Goal: Task Accomplishment & Management: Manage account settings

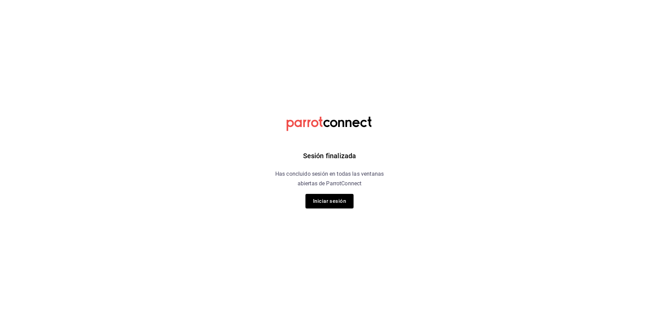
click at [327, 208] on div "Sesión finalizada Has concluido sesión en todas las ventanas abiertas de Parrot…" at bounding box center [329, 162] width 173 height 325
click at [327, 208] on button "Iniciar sesión" at bounding box center [329, 201] width 48 height 14
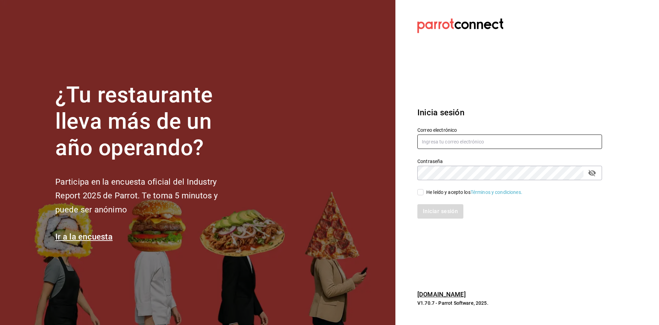
click at [481, 143] on input "text" at bounding box center [509, 141] width 185 height 14
type input "C"
type input "camposduranpi@gmail.com"
click at [422, 191] on input "He leído y acepto los Términos y condiciones." at bounding box center [420, 192] width 6 height 6
checkbox input "true"
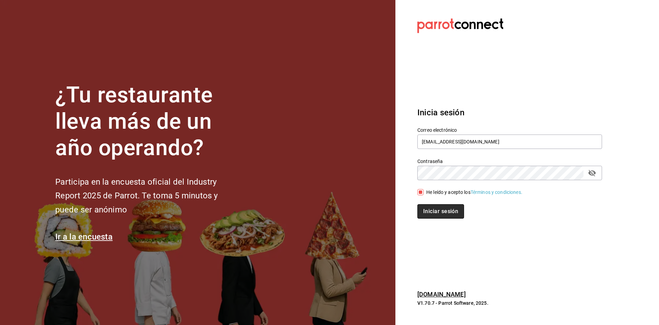
click at [439, 207] on button "Iniciar sesión" at bounding box center [440, 211] width 47 height 14
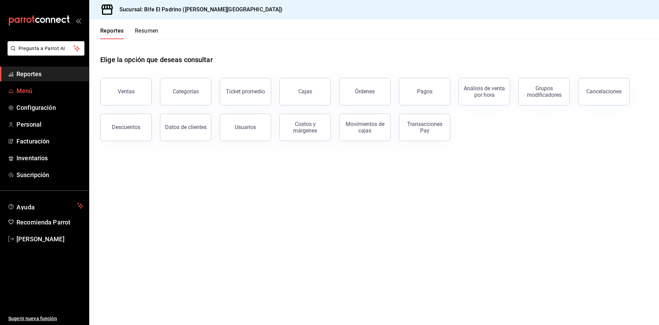
click at [36, 86] on span "Menú" at bounding box center [49, 90] width 67 height 9
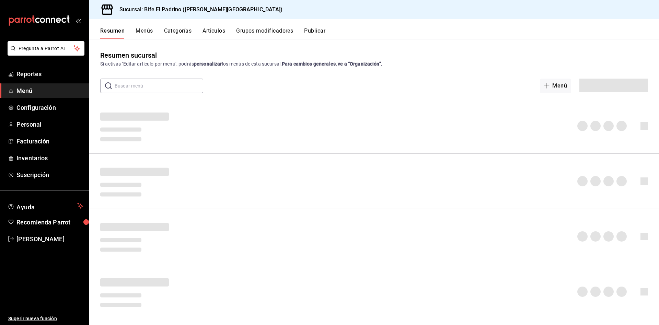
click at [211, 24] on div "Resumen Menús Categorías Artículos Grupos modificadores Publicar" at bounding box center [373, 29] width 569 height 20
click at [211, 29] on button "Artículos" at bounding box center [213, 33] width 23 height 12
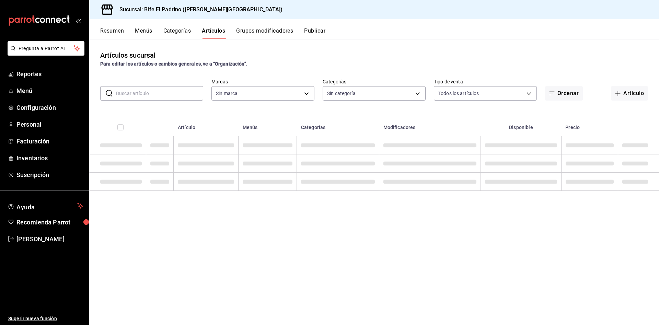
click at [175, 92] on input "text" at bounding box center [159, 93] width 87 height 14
type input "29812e5a-8f7c-4e92-8f2a-002f081b0597"
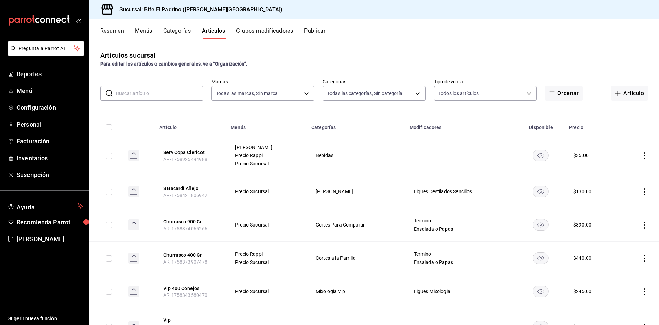
type input "26fff368-dde2-49cc-b82b-959fd44b70ef,e1a85fa7-9893-4e96-a941-5aad07e0ada2,07c83…"
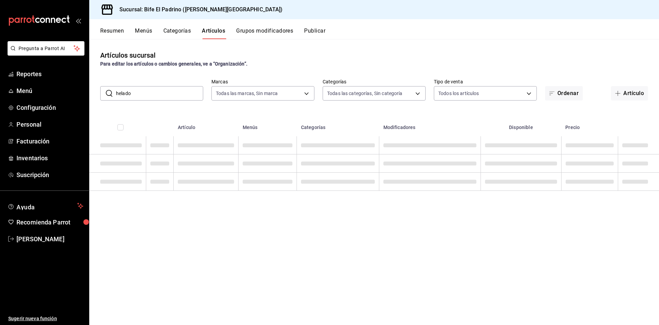
type input "helado"
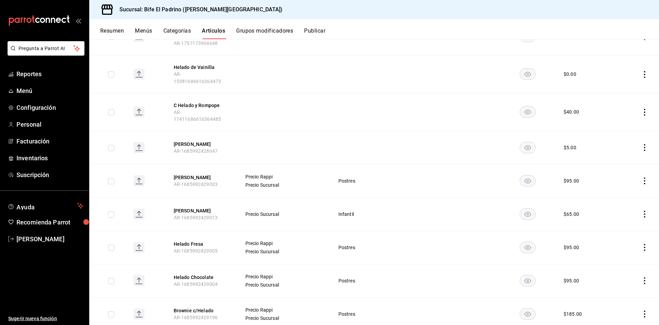
scroll to position [244, 0]
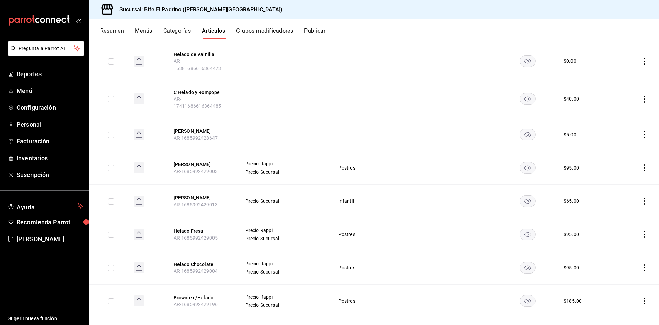
click at [641, 231] on icon "actions" at bounding box center [644, 234] width 7 height 7
click at [614, 240] on span "Editar" at bounding box center [616, 240] width 18 height 7
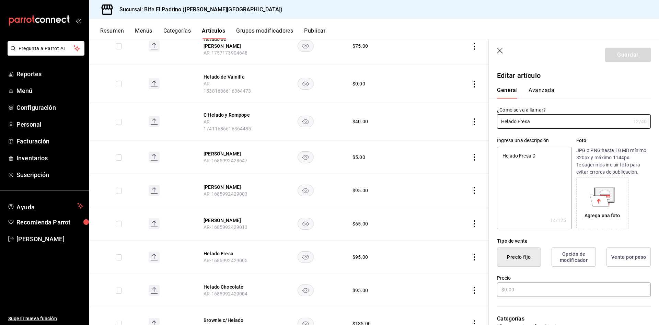
type textarea "x"
type input "$95.00"
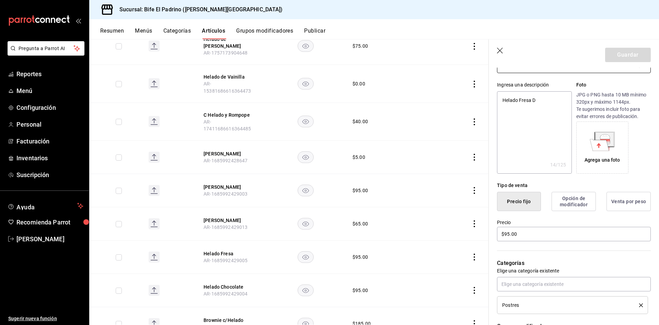
scroll to position [54, 0]
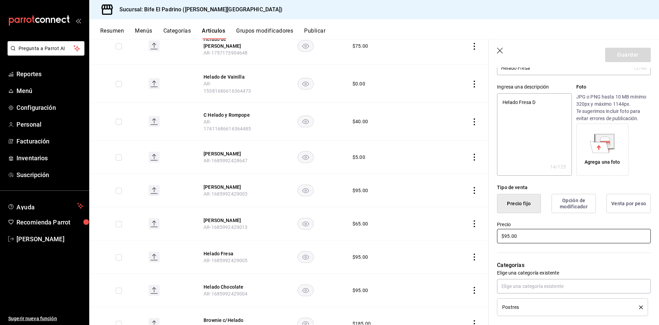
drag, startPoint x: 562, startPoint y: 237, endPoint x: 405, endPoint y: 239, distance: 156.8
click at [405, 239] on main "Artículos sucursal Para editar los artículos o cambios generales, ve a “Organiz…" at bounding box center [373, 182] width 569 height 286
type textarea "x"
type input "$1.00"
type textarea "x"
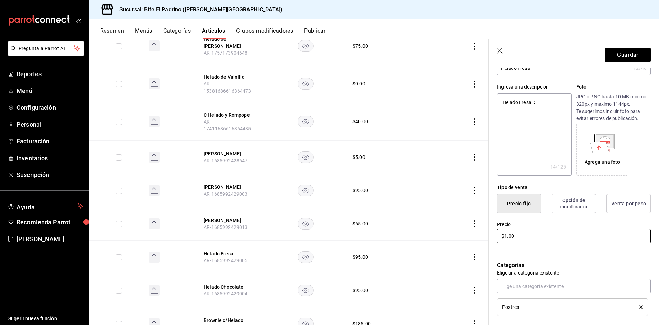
type input "$11.00"
type textarea "x"
type input "$115.00"
click at [612, 50] on button "Guardar" at bounding box center [628, 55] width 46 height 14
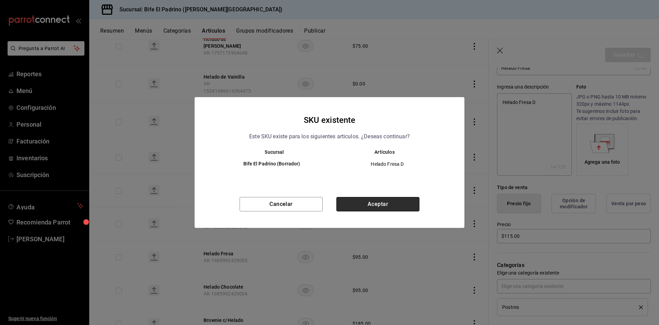
click at [404, 201] on button "Aceptar" at bounding box center [377, 204] width 83 height 14
type textarea "x"
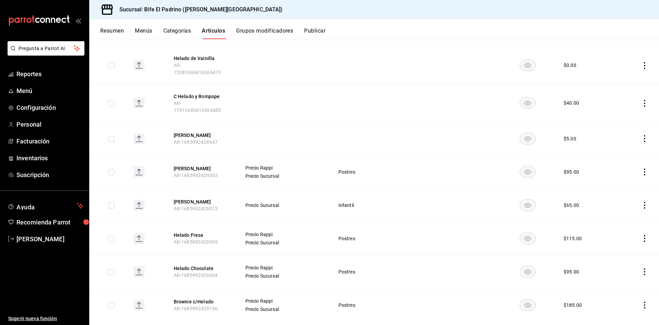
scroll to position [244, 0]
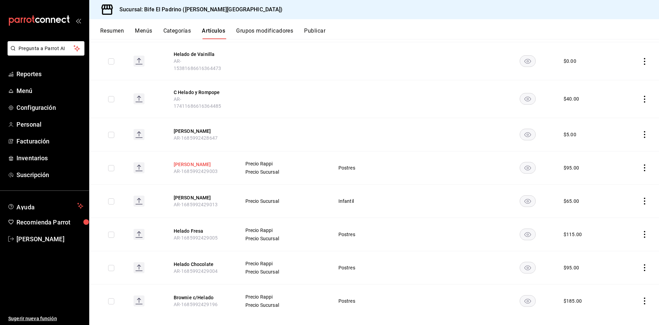
click at [202, 161] on button "Helado Vainilla" at bounding box center [201, 164] width 55 height 7
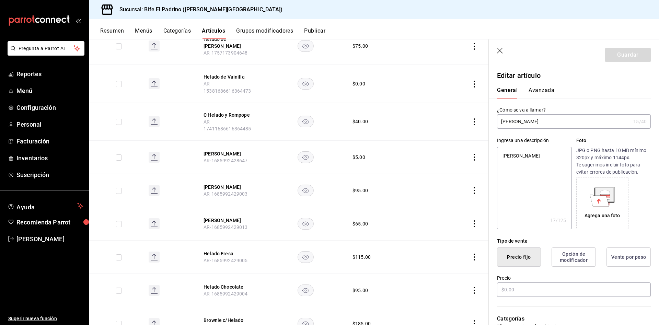
type textarea "x"
type input "$95.00"
drag, startPoint x: 540, startPoint y: 288, endPoint x: 465, endPoint y: 286, distance: 74.8
click at [465, 286] on main "Artículos sucursal Para editar los artículos o cambios generales, ve a “Organiz…" at bounding box center [373, 182] width 569 height 286
type textarea "x"
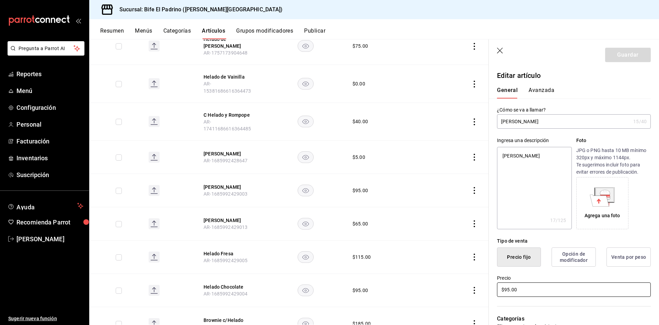
type input "$1.00"
type textarea "x"
type input "$11.00"
type textarea "x"
type input "$115.00"
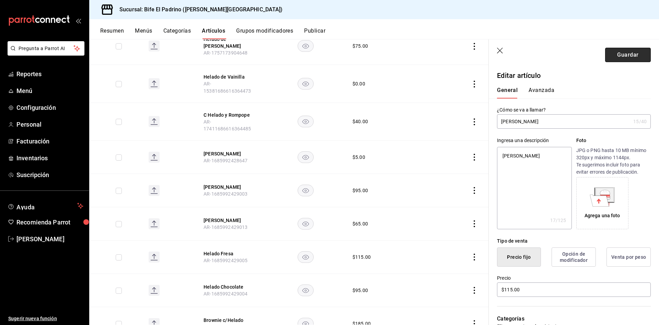
click at [616, 55] on button "Guardar" at bounding box center [628, 55] width 46 height 14
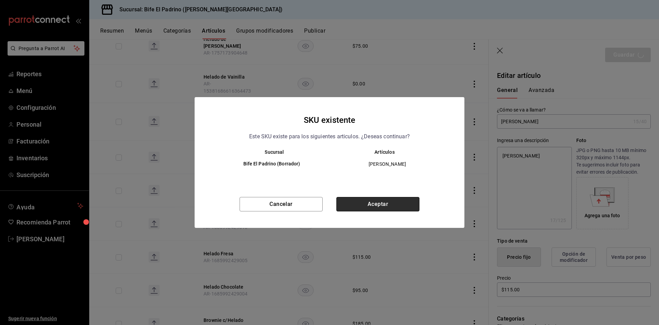
click at [356, 204] on button "Aceptar" at bounding box center [377, 204] width 83 height 14
type textarea "x"
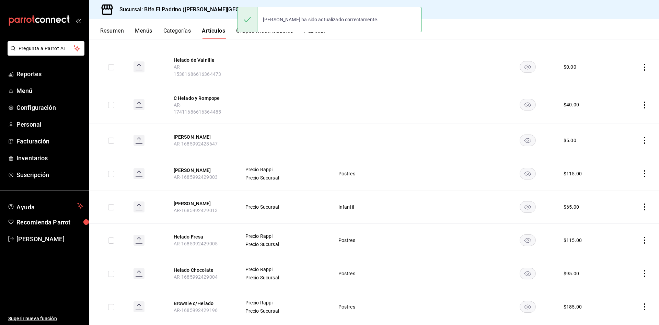
scroll to position [244, 0]
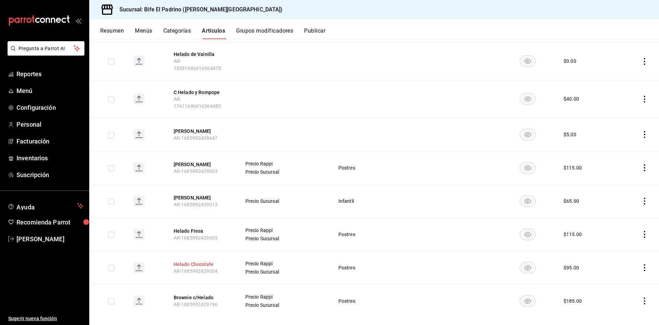
click at [200, 261] on button "Helado Chocolate" at bounding box center [201, 264] width 55 height 7
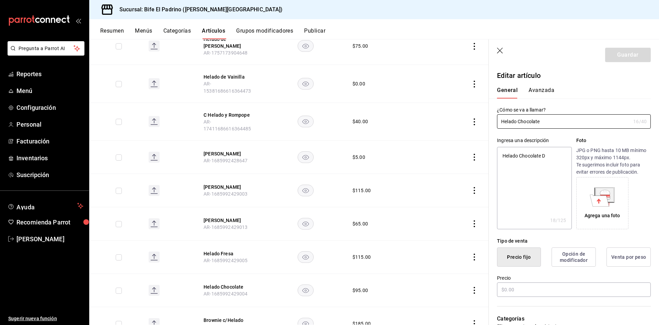
type textarea "x"
type input "$95.00"
drag, startPoint x: 525, startPoint y: 288, endPoint x: 465, endPoint y: 291, distance: 60.1
click at [465, 291] on main "Artículos sucursal Para editar los artículos o cambios generales, ve a “Organiz…" at bounding box center [373, 182] width 569 height 286
type textarea "x"
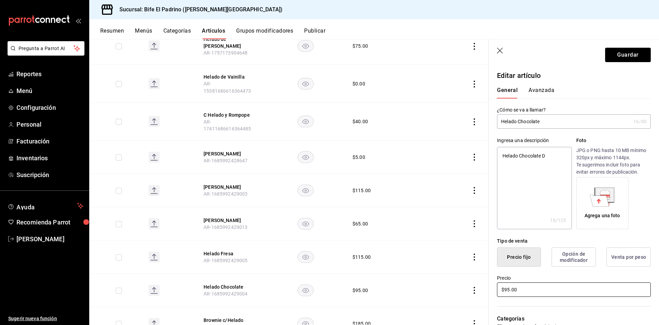
type input "$1.00"
type textarea "x"
type input "$11.00"
type textarea "x"
type input "$115.00"
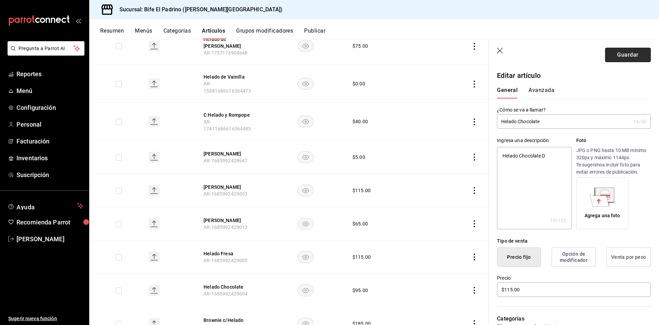
click at [628, 54] on button "Guardar" at bounding box center [628, 55] width 46 height 14
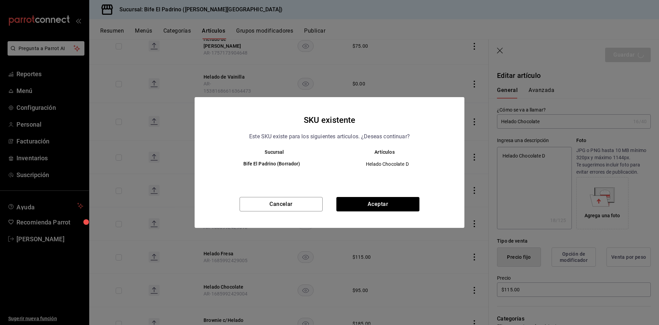
click at [391, 212] on div "Cancelar Aceptar" at bounding box center [329, 212] width 270 height 31
click at [325, 268] on div "SKU existente Este SKU existe para los siguientes articulos. ¿Deseas continuar?…" at bounding box center [329, 162] width 659 height 325
click at [349, 232] on div "SKU existente Este SKU existe para los siguientes articulos. ¿Deseas continuar?…" at bounding box center [329, 162] width 659 height 325
click at [375, 208] on button "Aceptar" at bounding box center [377, 204] width 83 height 14
type textarea "x"
